Goal: Information Seeking & Learning: Learn about a topic

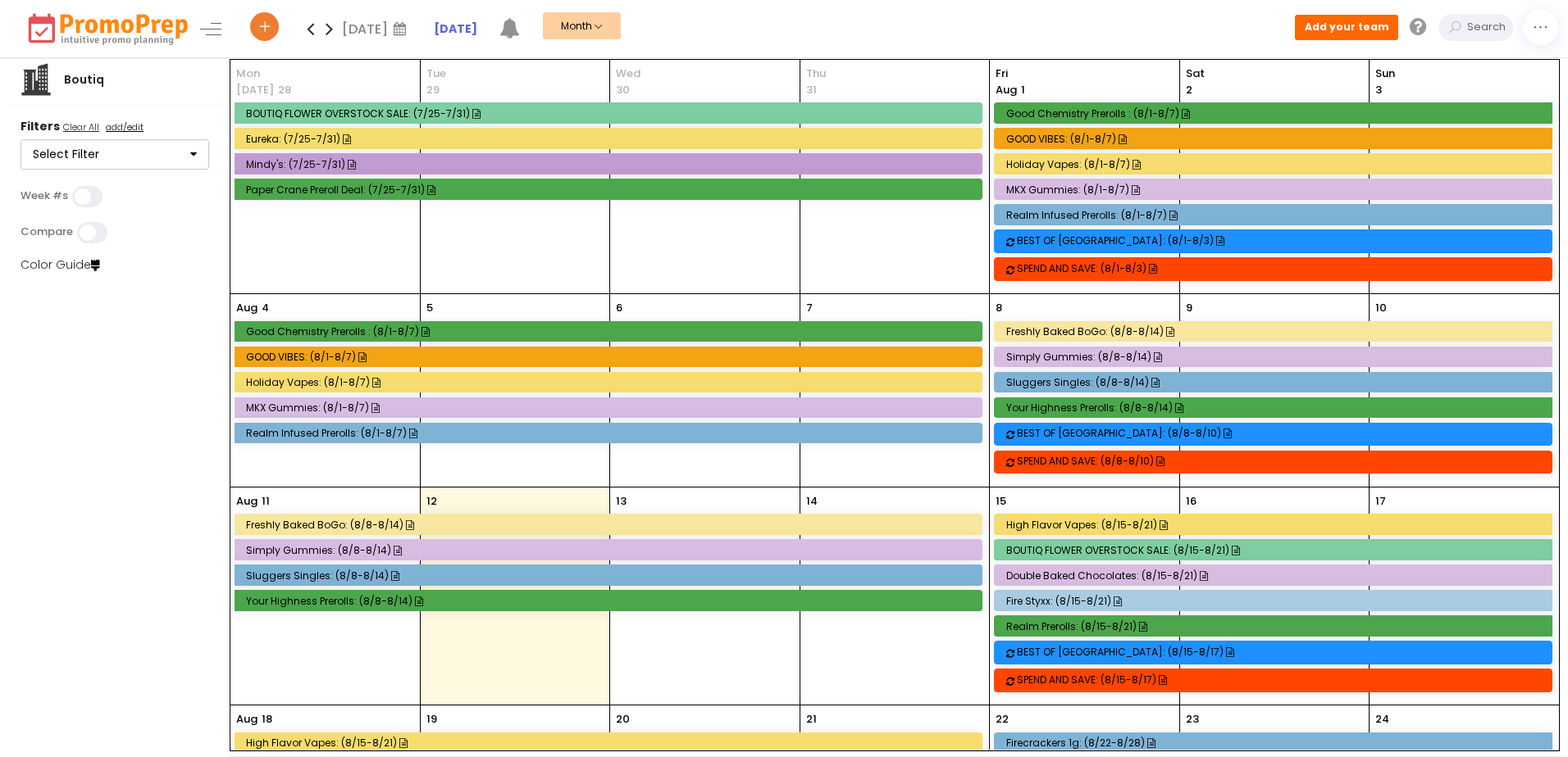
click at [420, 521] on div "[DATE] Freshly Baked BoGo: (8/8-8/14) Simply Gummies: (8/8-8/14) Sluggers Singl…" at bounding box center [325, 597] width 190 height 218
click at [556, 519] on div "Freshly Baked BoGo: (8/8-8/14)" at bounding box center [610, 525] width 729 height 12
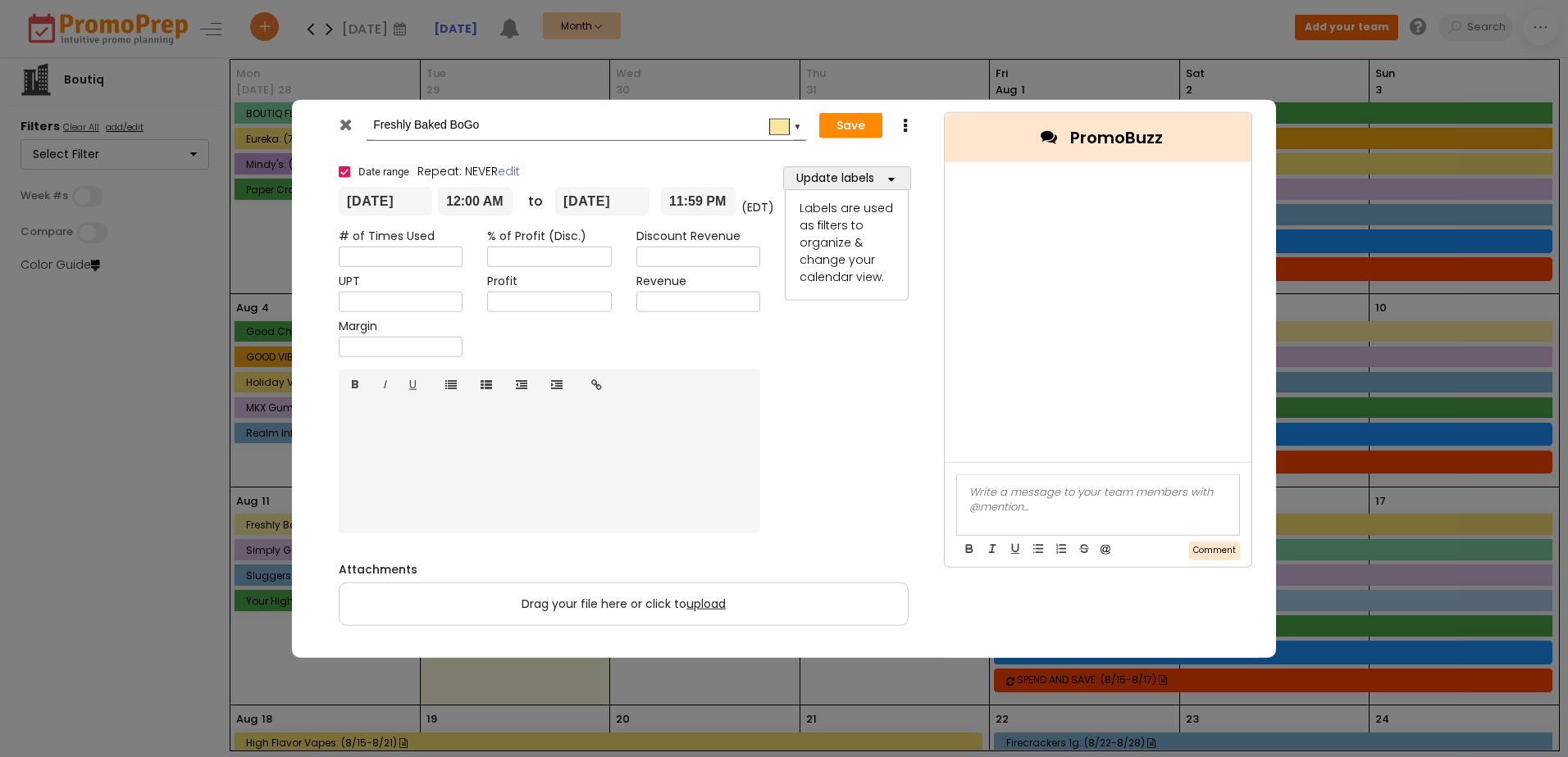
click at [350, 122] on icon at bounding box center [345, 125] width 12 height 16
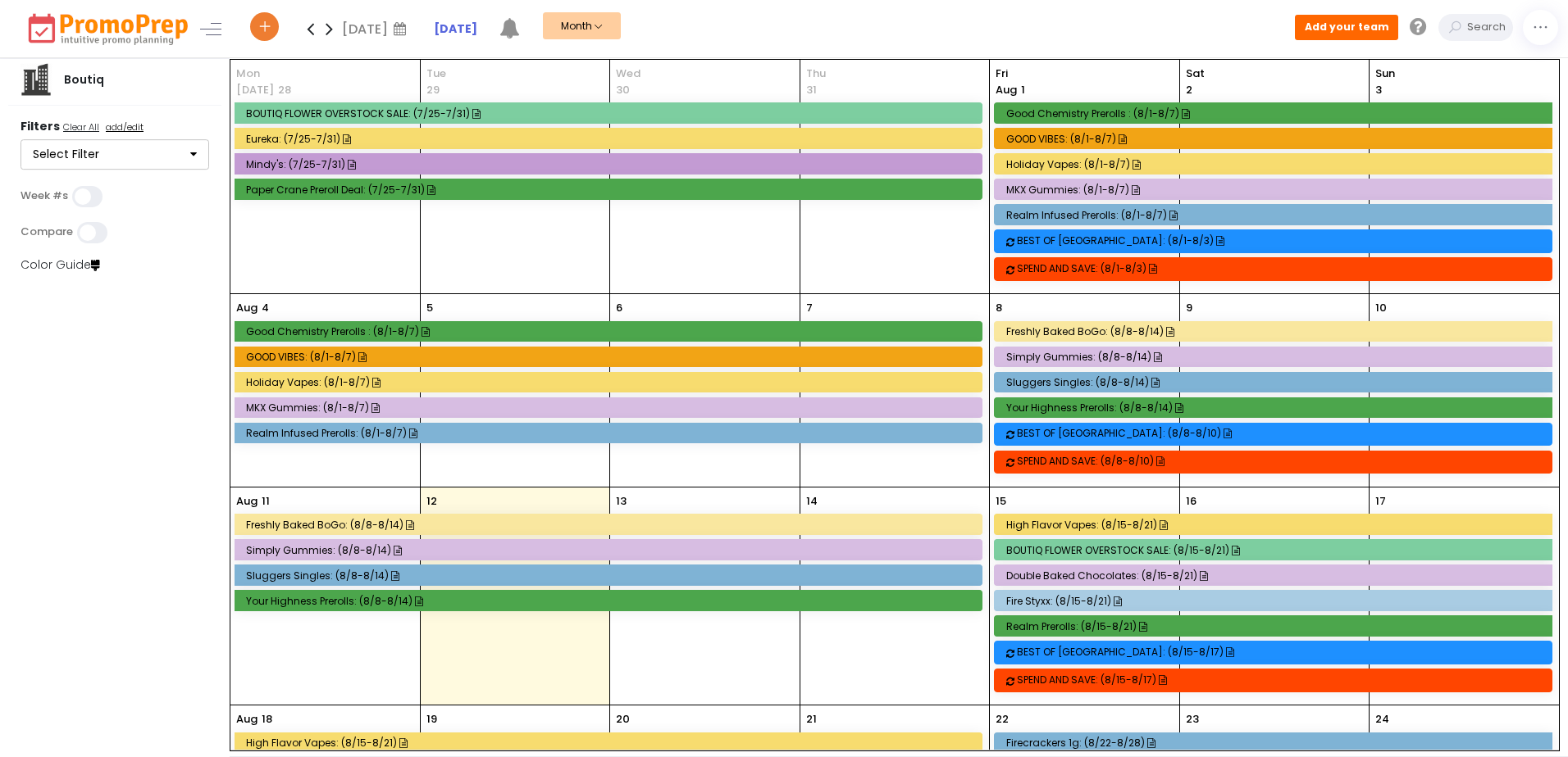
click at [525, 547] on div "Simply Gummies: (8/8-8/14)" at bounding box center [610, 550] width 729 height 12
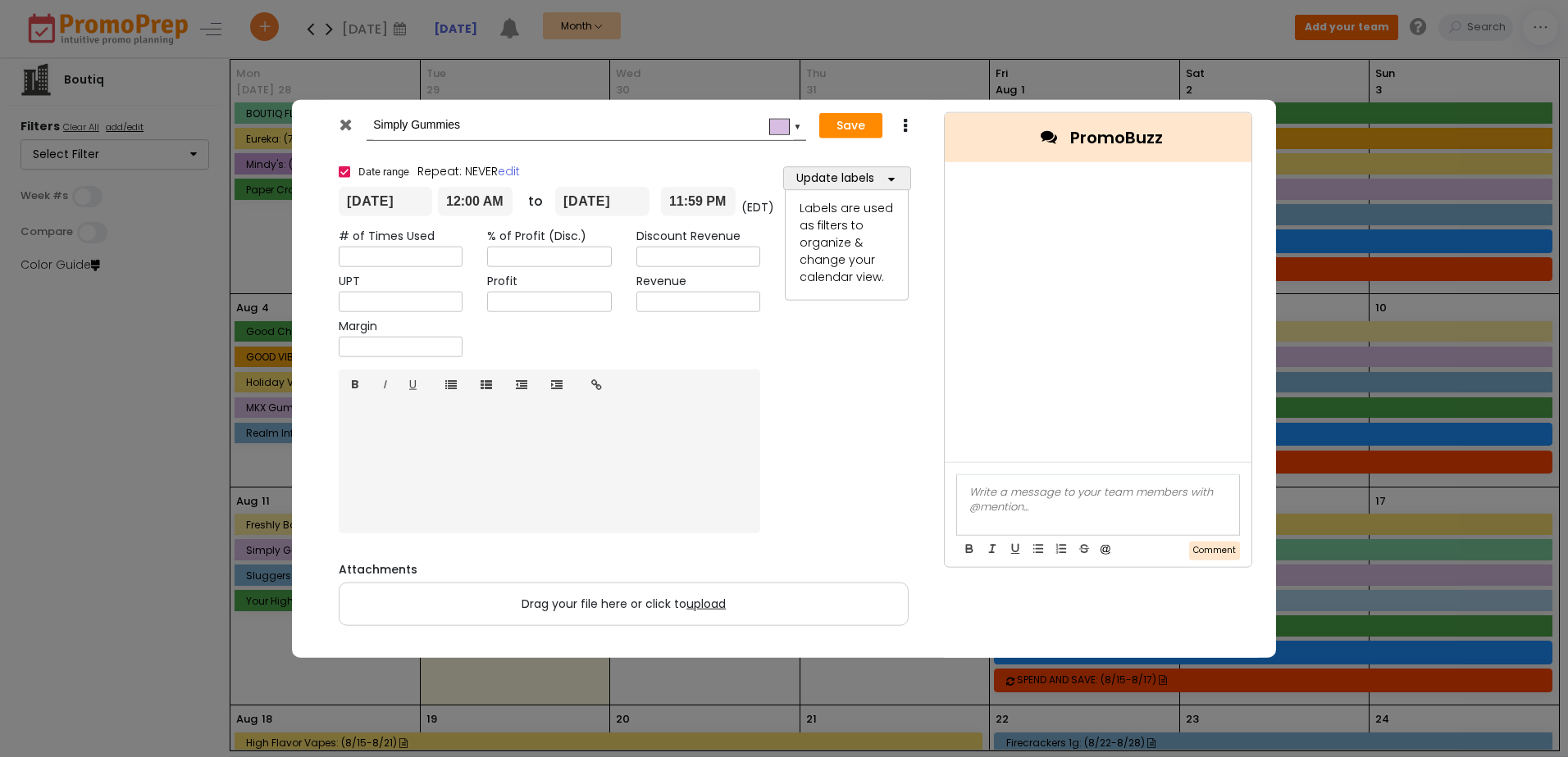
click at [352, 136] on div at bounding box center [347, 129] width 40 height 25
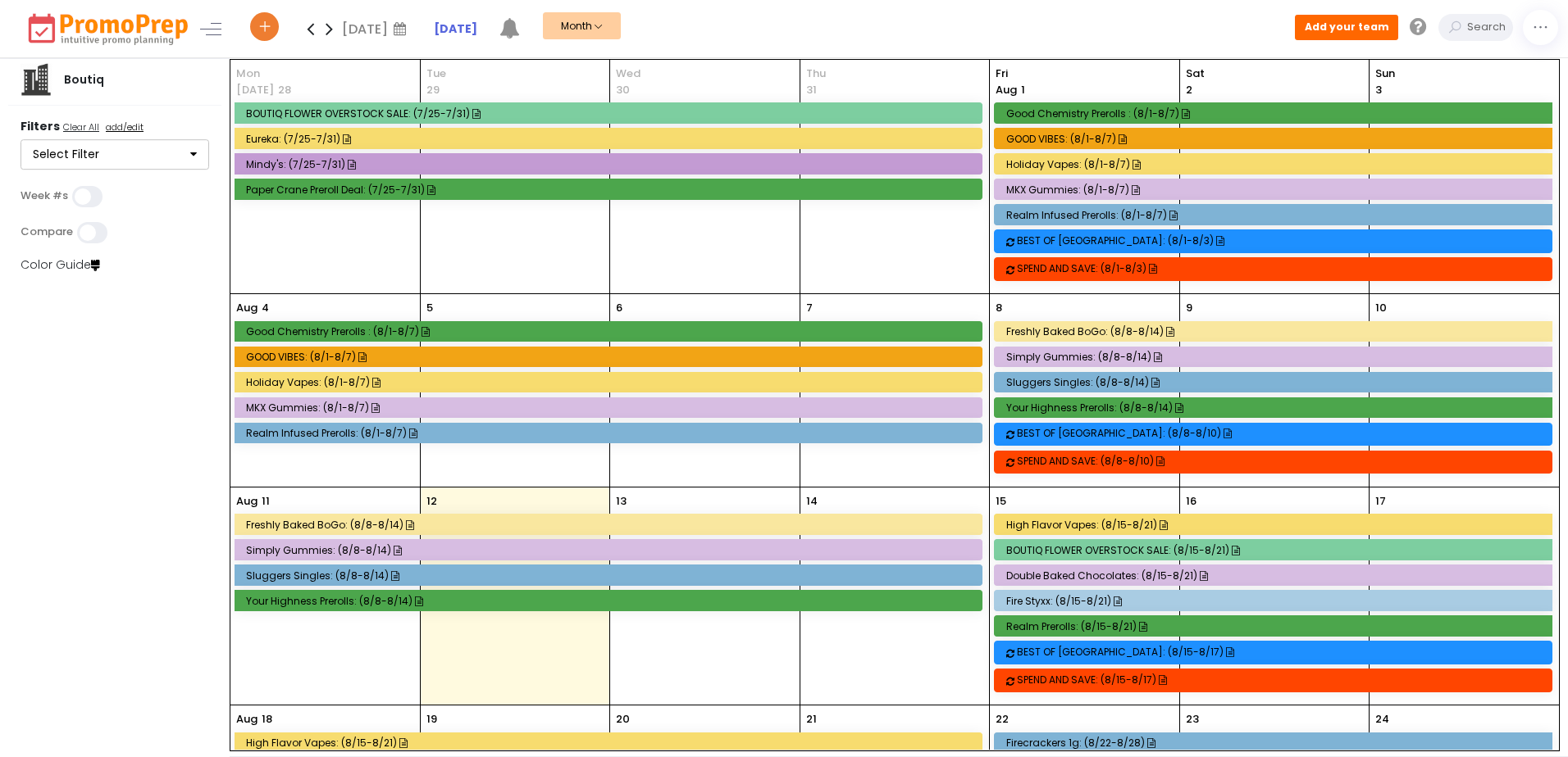
click at [522, 571] on div "Sluggers Singles: (8/8-8/14)" at bounding box center [610, 576] width 729 height 12
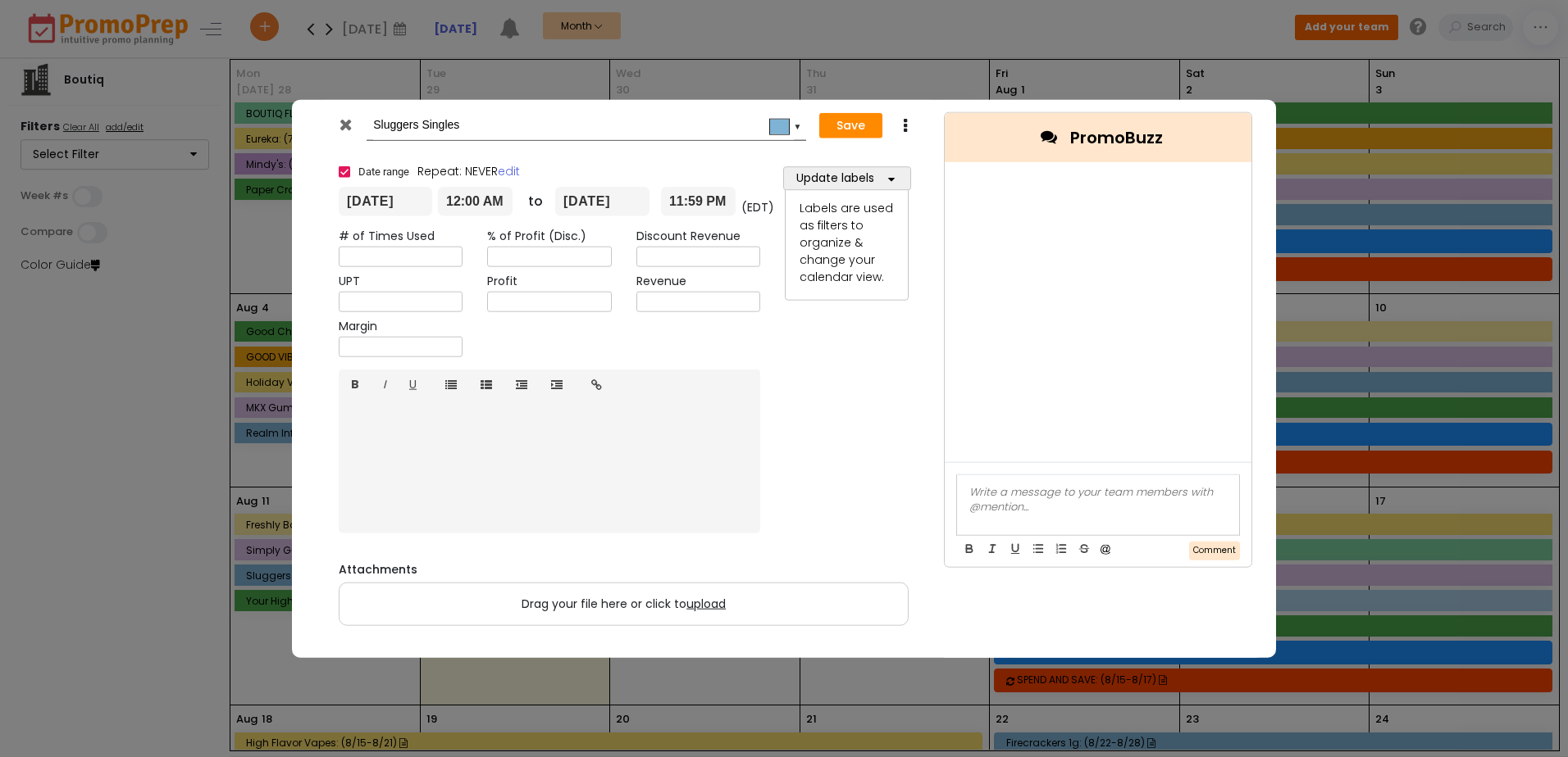
click at [354, 135] on div at bounding box center [347, 129] width 40 height 25
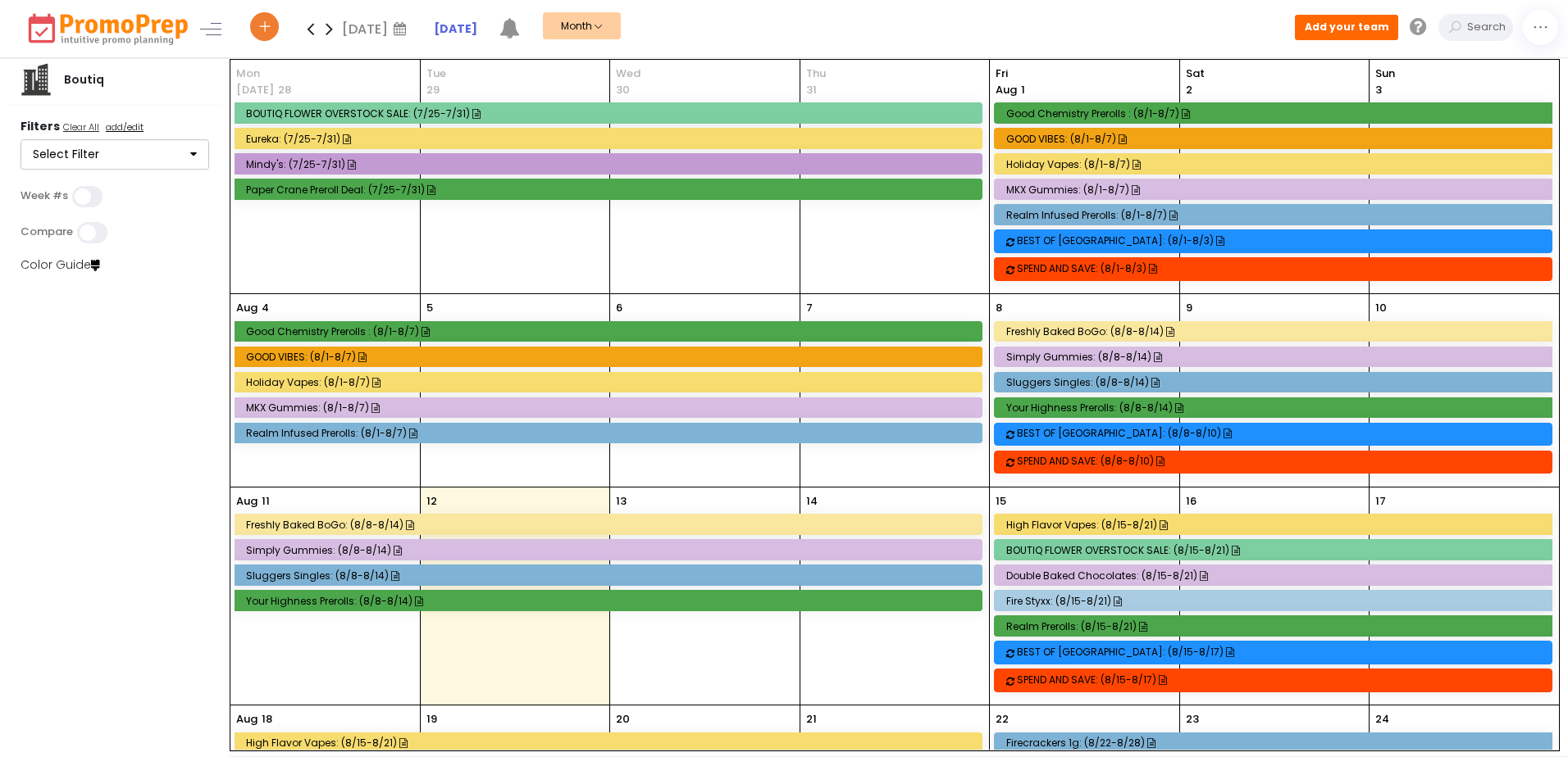
click at [526, 599] on div "Your Highness Prerolls: (8/8-8/14)" at bounding box center [610, 601] width 729 height 12
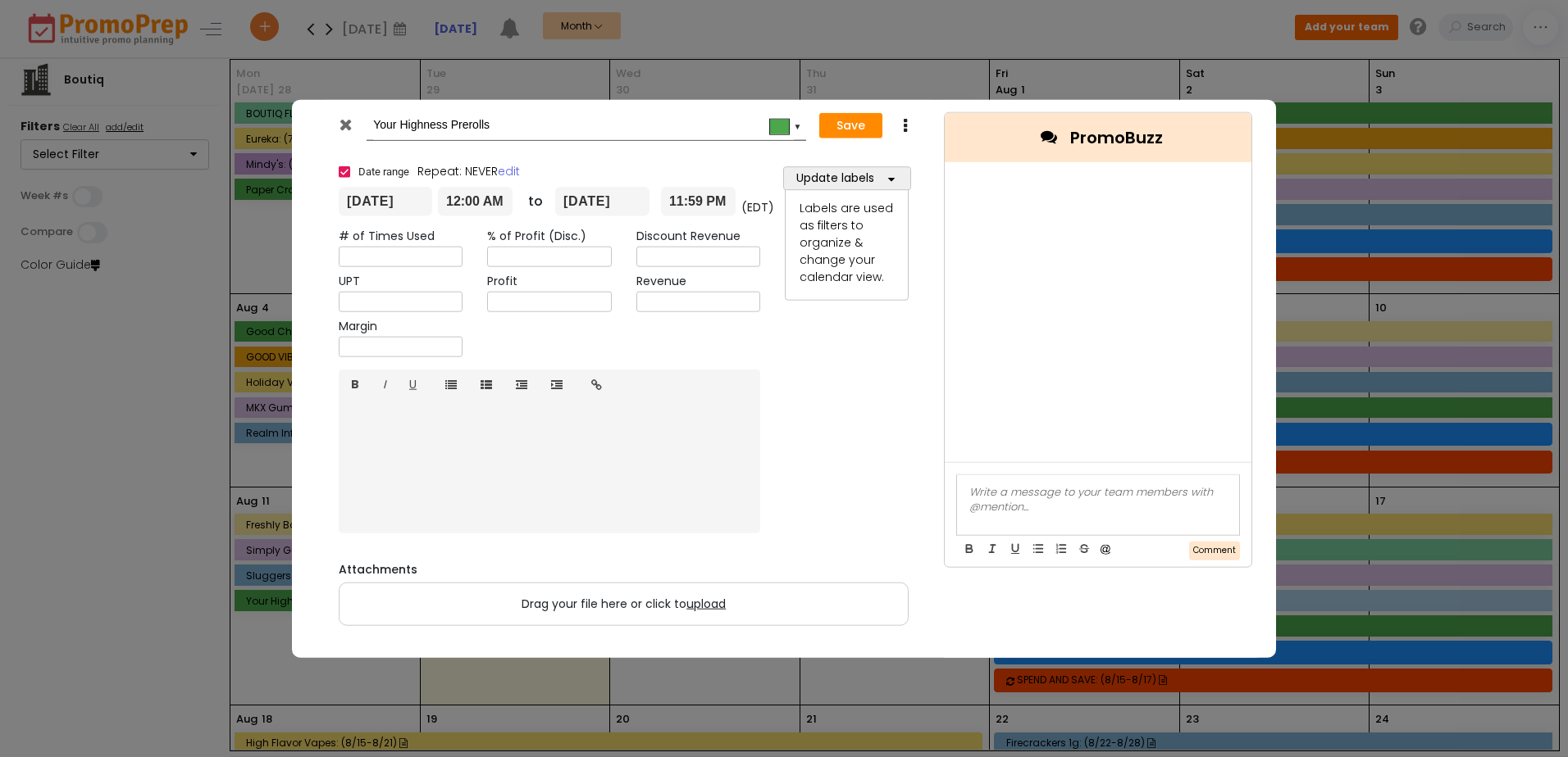
click at [352, 129] on div at bounding box center [347, 129] width 40 height 25
